Goal: Task Accomplishment & Management: Manage account settings

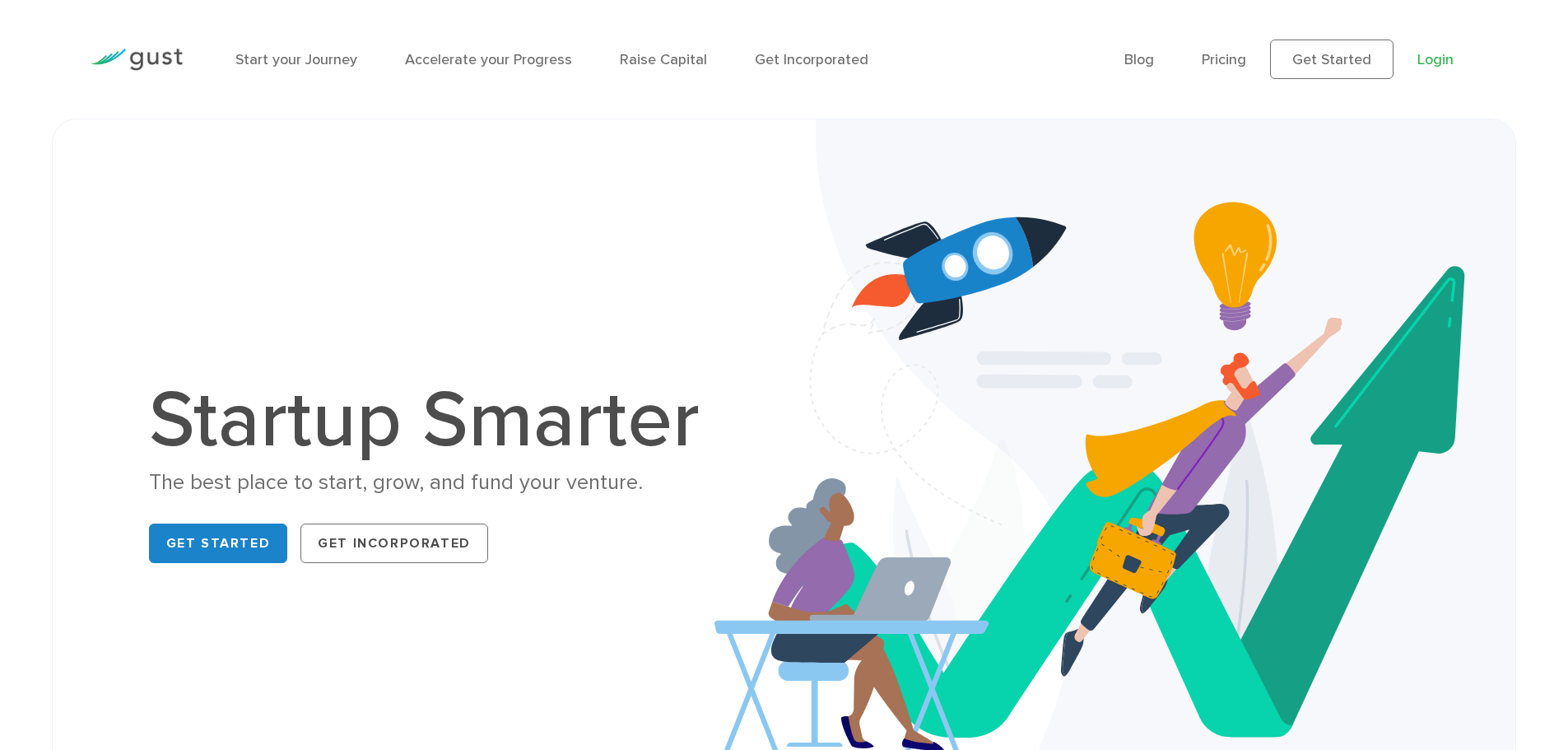
click at [1435, 60] on link "Login" at bounding box center [1436, 59] width 36 height 17
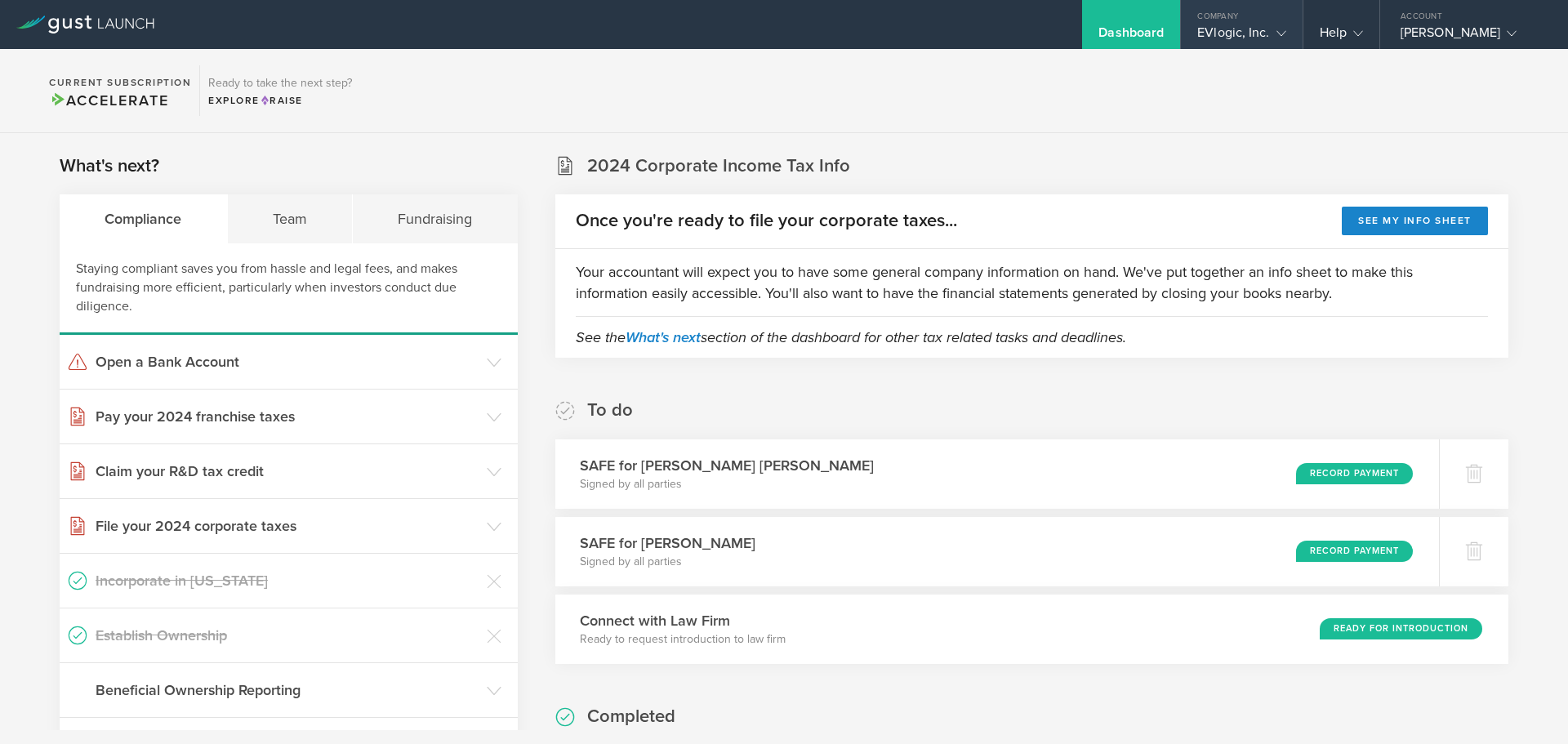
click at [1271, 31] on gust-icon at bounding box center [1278, 32] width 16 height 16
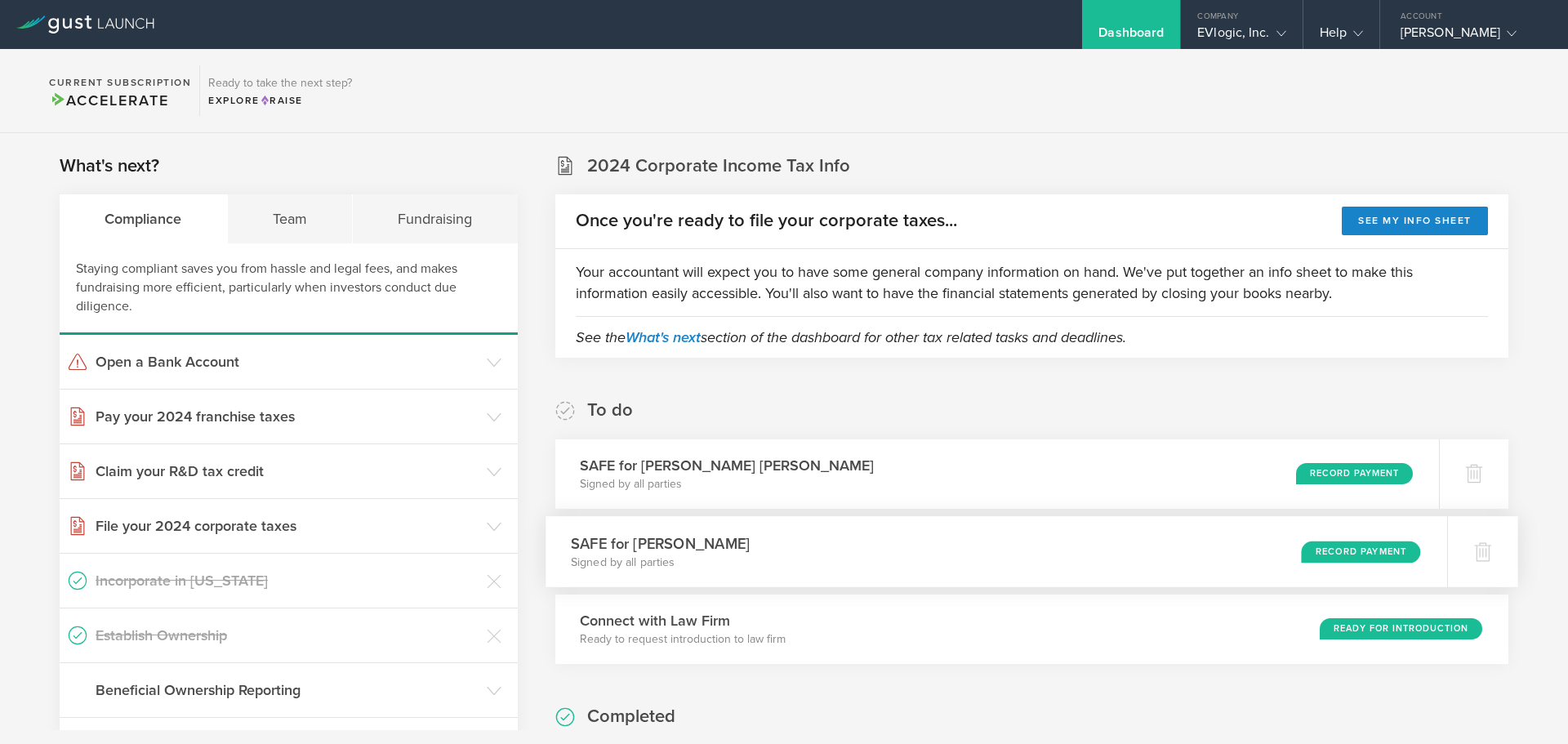
click at [1325, 560] on div "Record Payment" at bounding box center [1361, 552] width 119 height 22
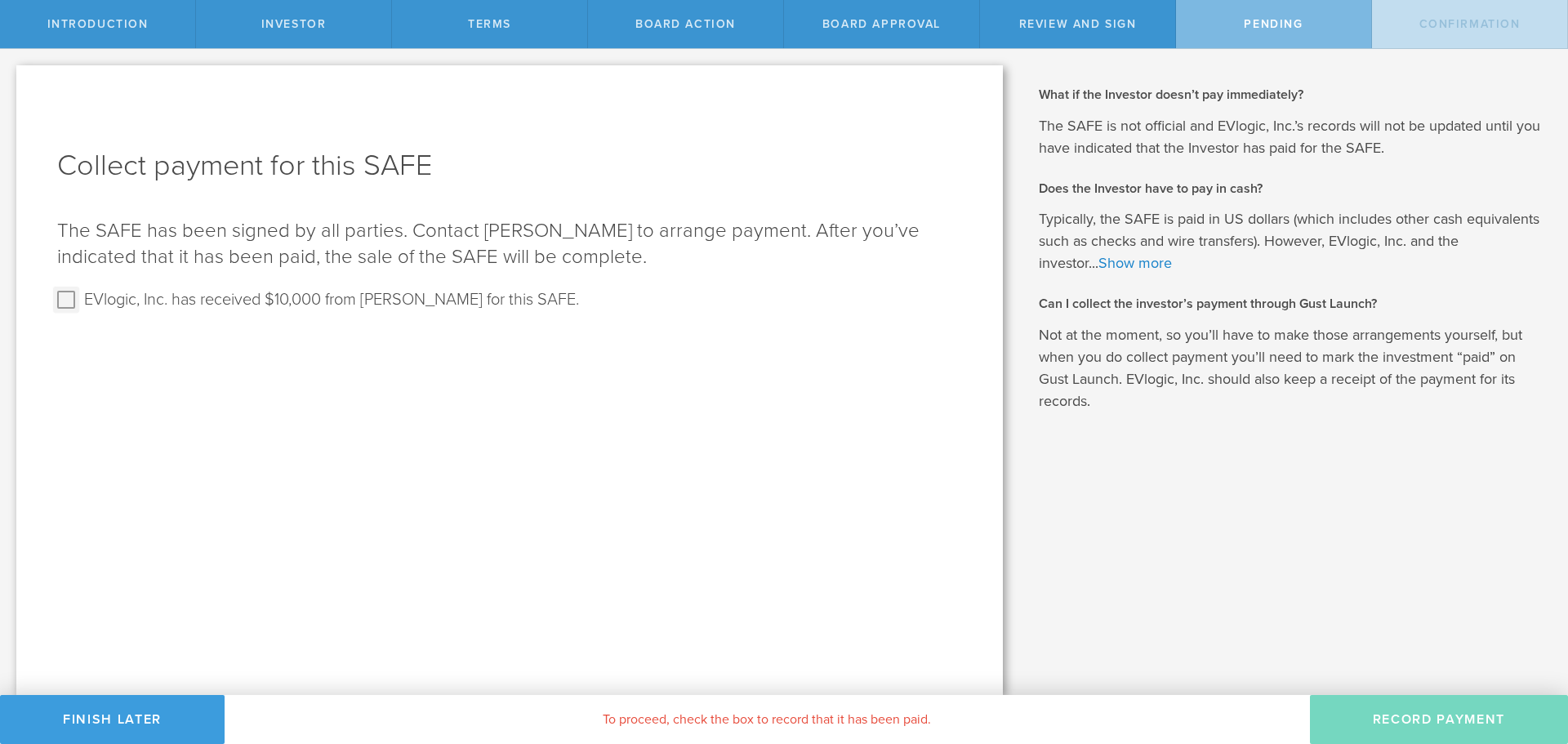
click at [63, 303] on input "EVlogic, Inc. has received $10,000 from Raynareo Cruz for this SAFE." at bounding box center [66, 300] width 27 height 27
checkbox input "true"
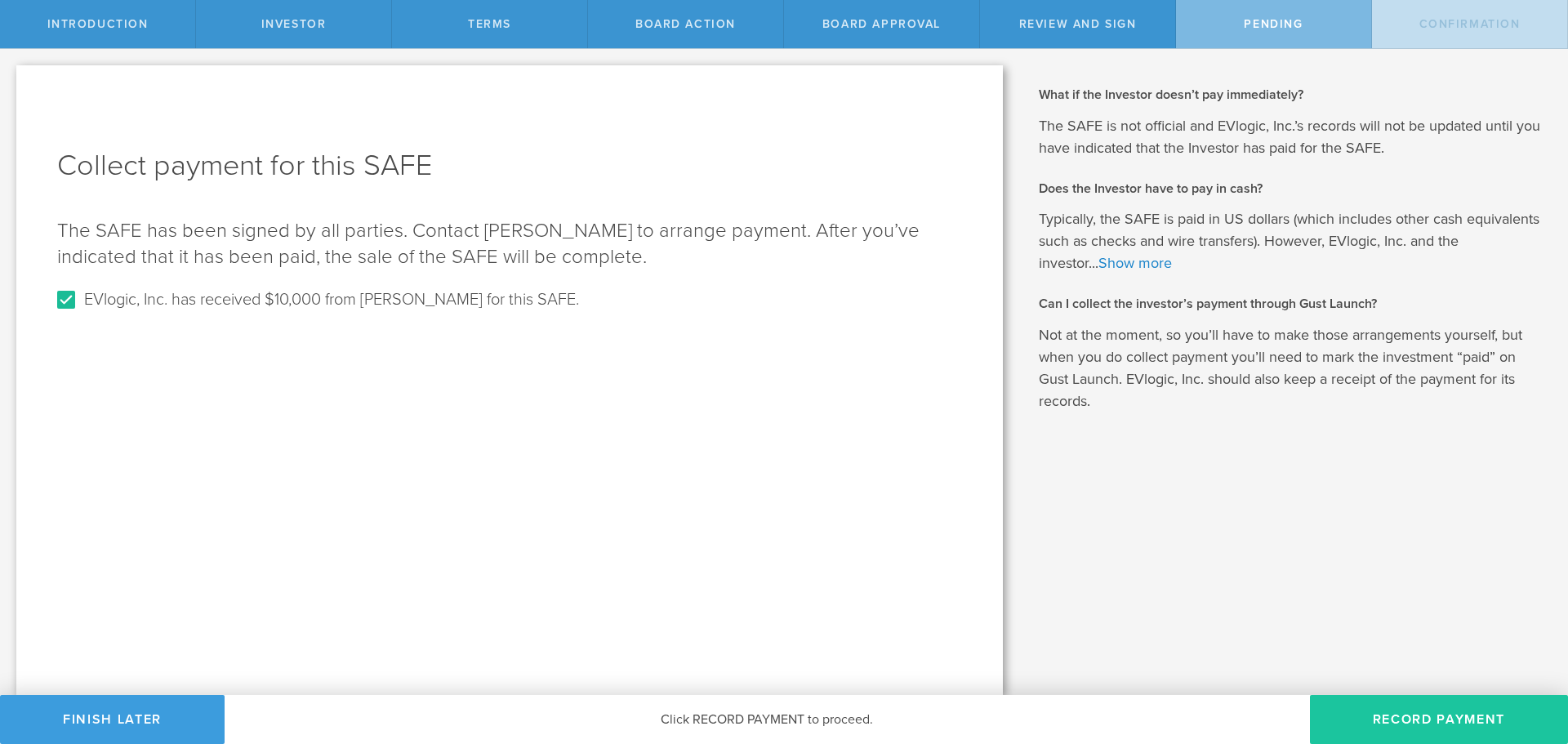
click at [1449, 717] on button "Record Payment" at bounding box center [1439, 720] width 258 height 49
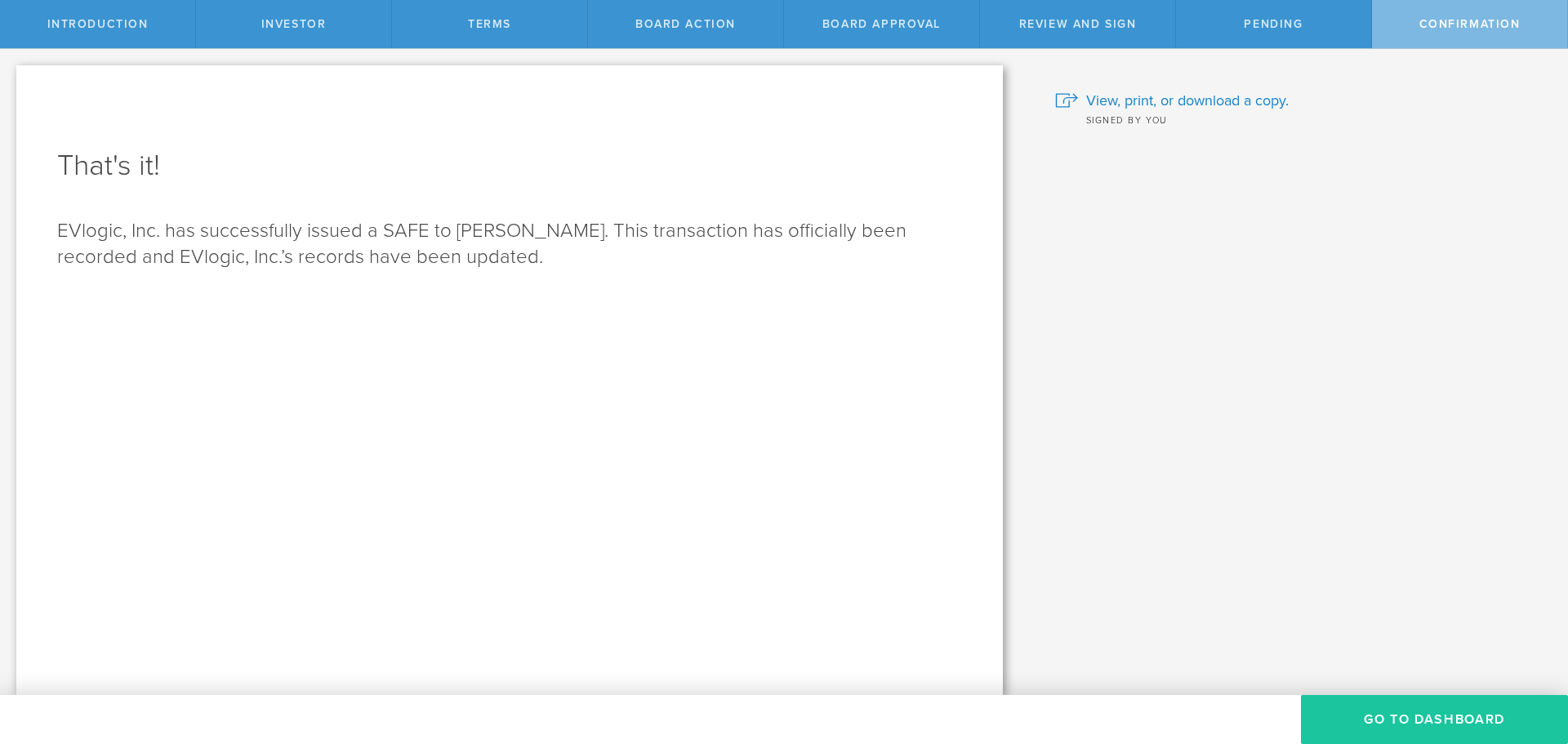
click at [1425, 710] on button "Go To Dashboard" at bounding box center [1434, 720] width 267 height 49
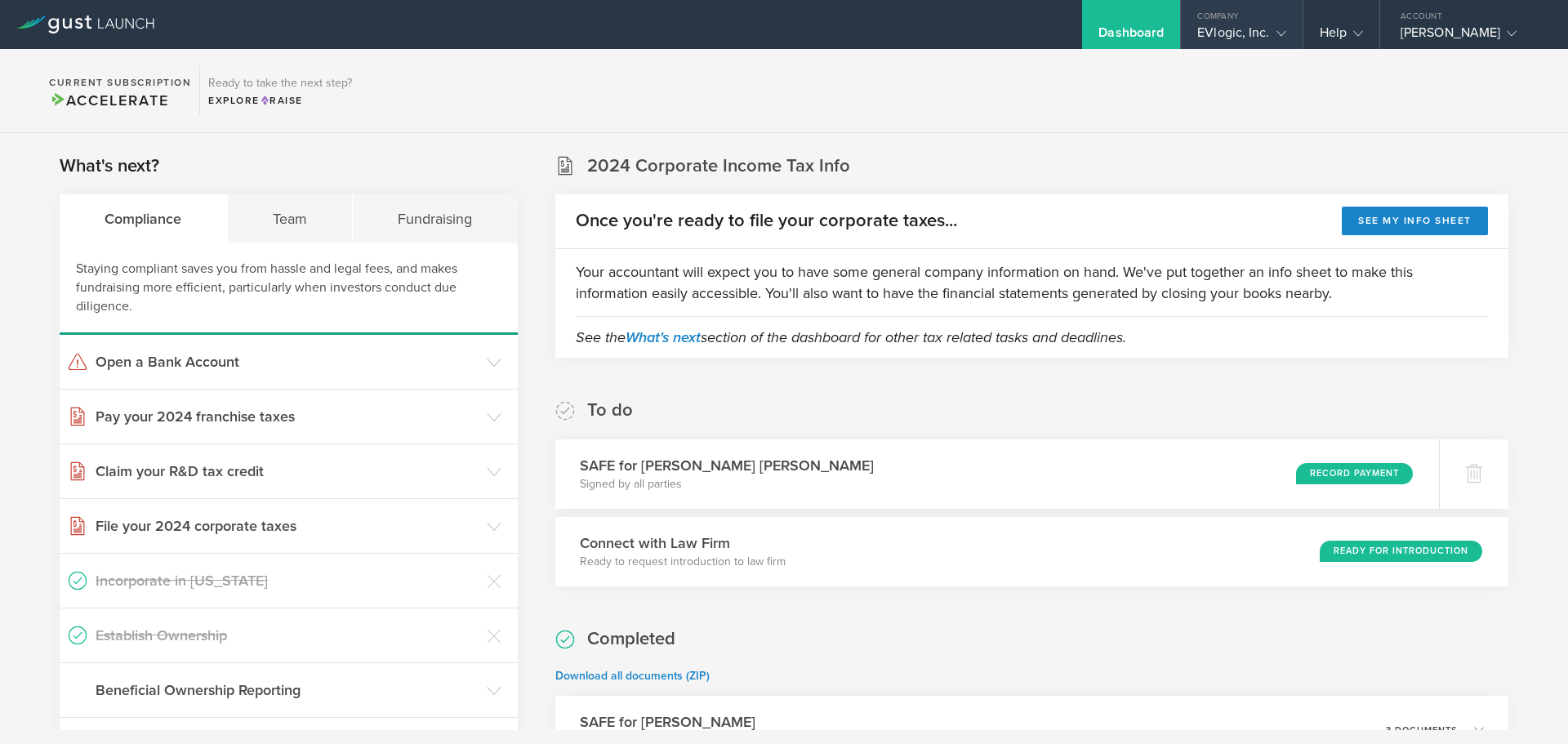
click at [1271, 32] on gust-icon at bounding box center [1278, 32] width 16 height 16
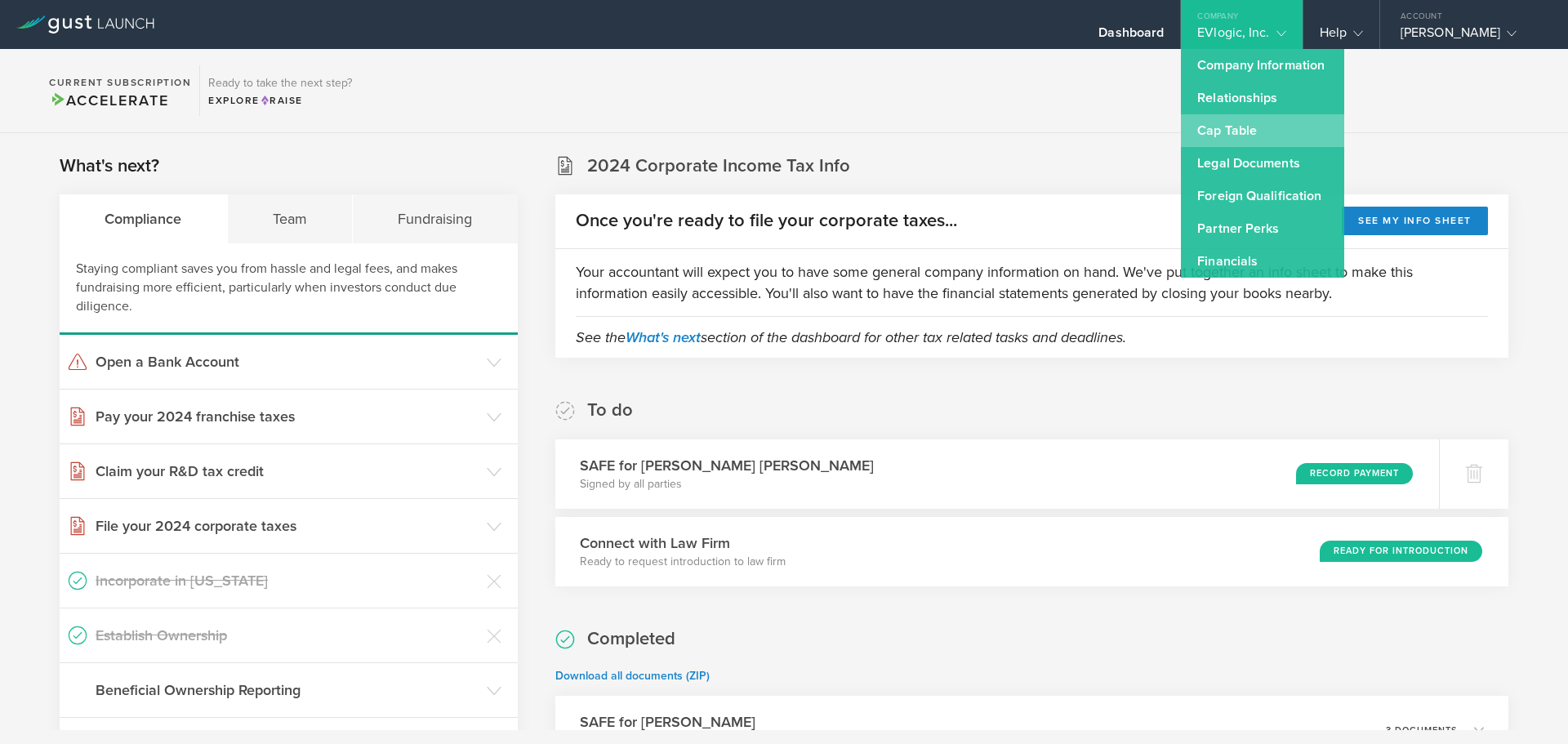
click at [1212, 122] on link "Cap Table" at bounding box center [1263, 131] width 163 height 32
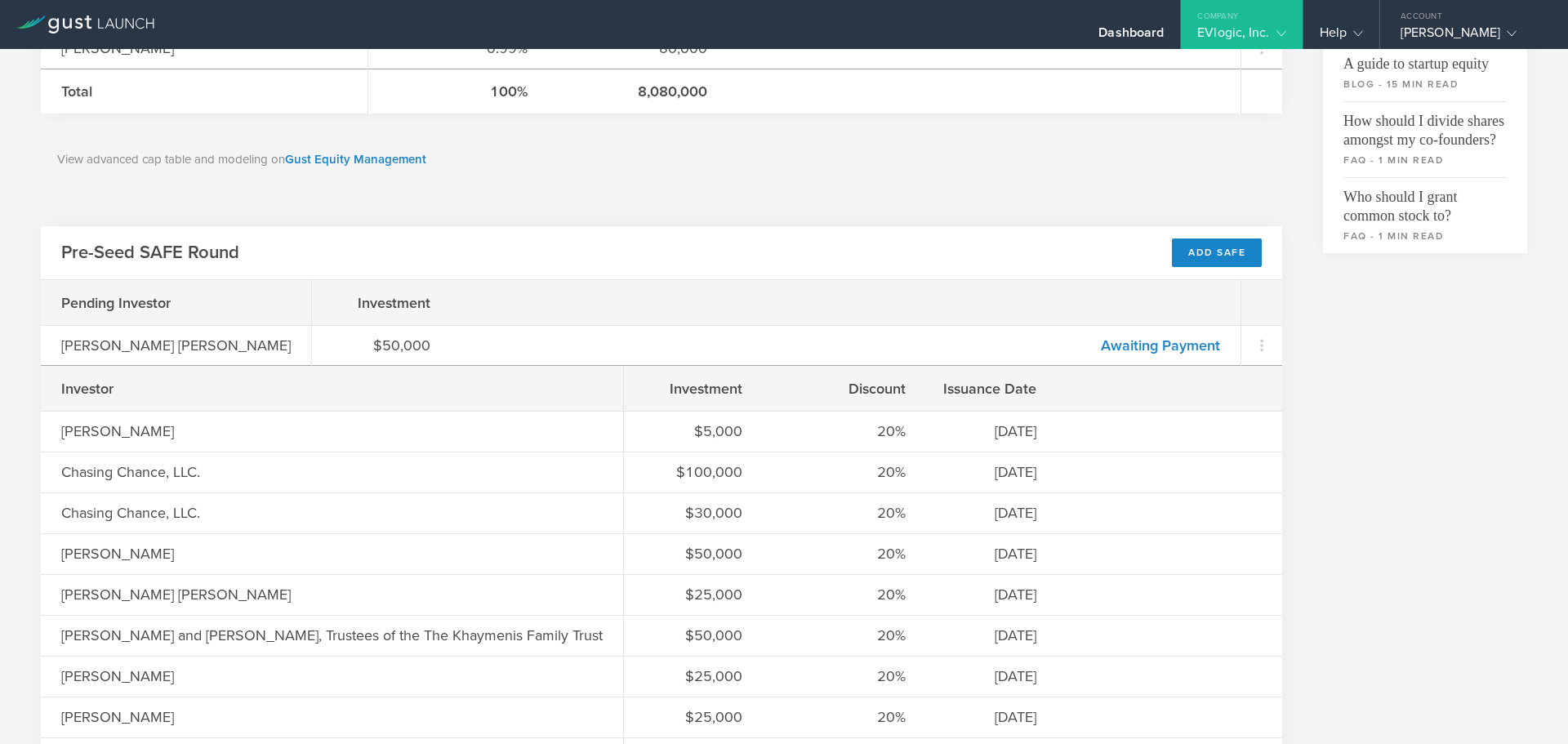
scroll to position [494, 0]
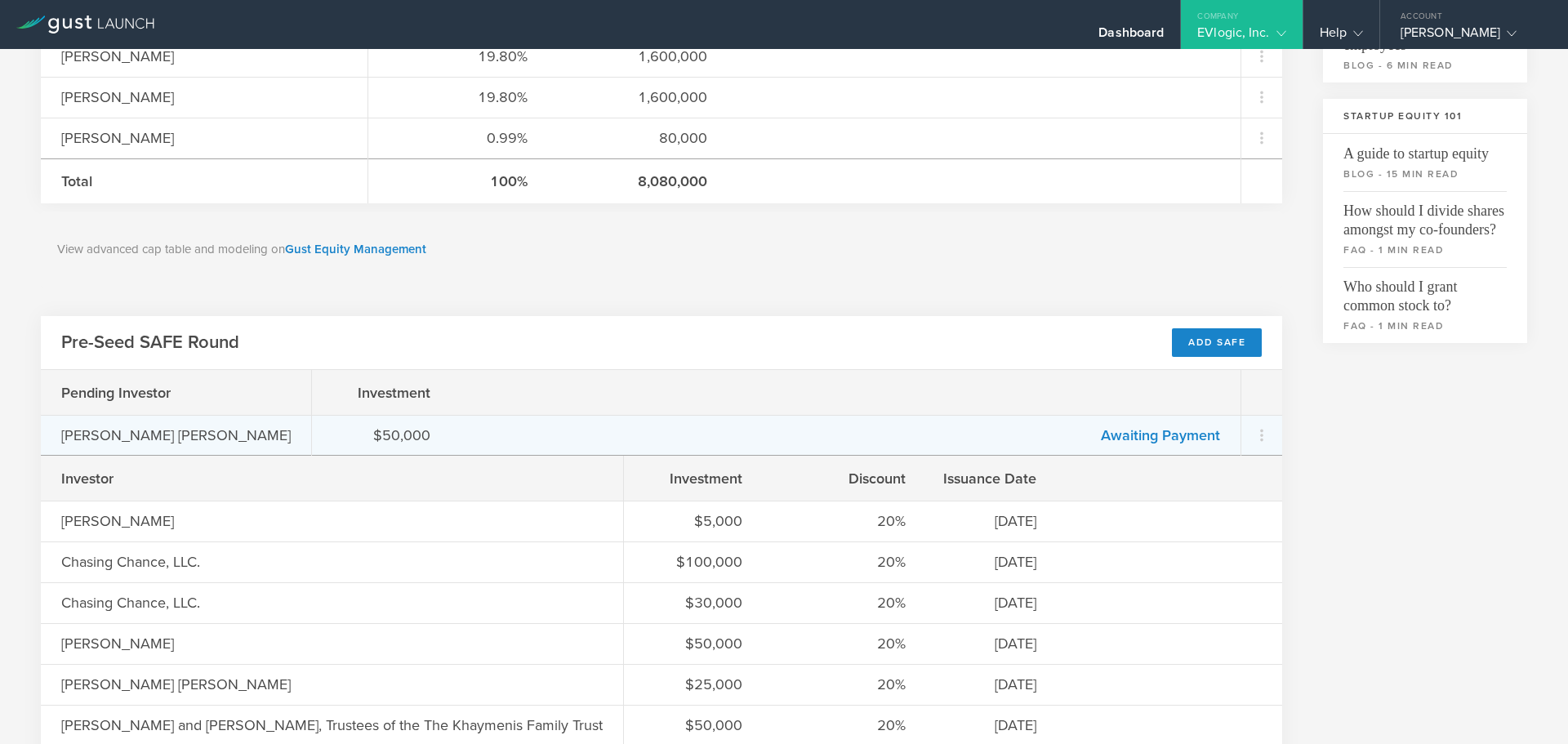
click at [130, 426] on div "John Michael White" at bounding box center [176, 435] width 229 height 21
click at [1253, 433] on icon at bounding box center [1262, 435] width 20 height 20
click at [874, 436] on md-backdrop at bounding box center [784, 372] width 1568 height 744
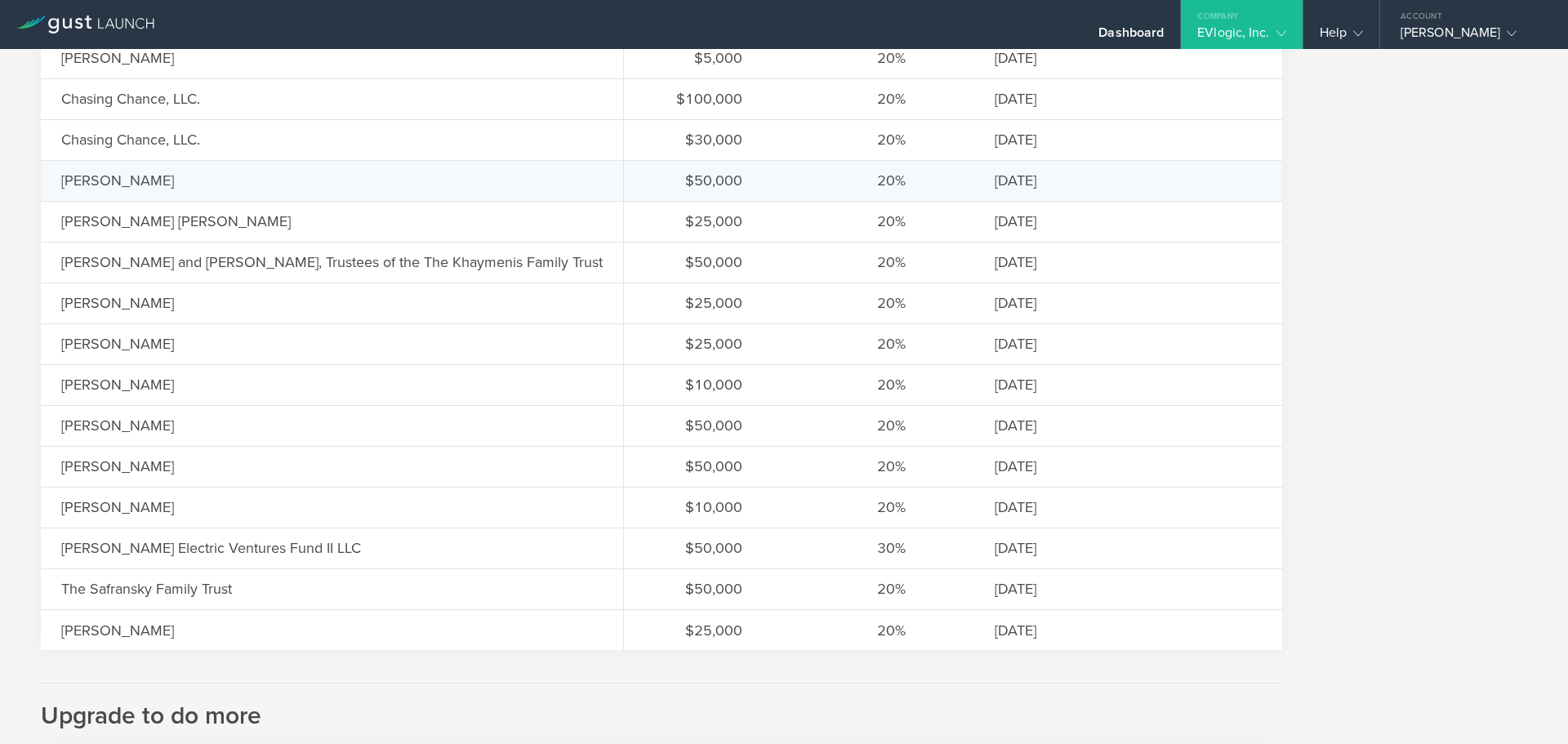
scroll to position [984, 0]
